Goal: Task Accomplishment & Management: Manage account settings

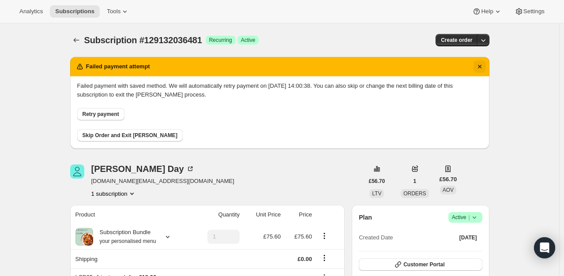
click at [481, 66] on icon "Dismiss notification" at bounding box center [480, 67] width 4 height 4
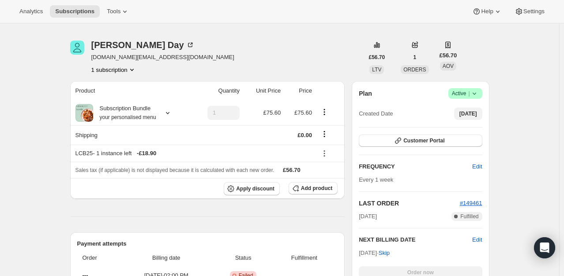
scroll to position [44, 0]
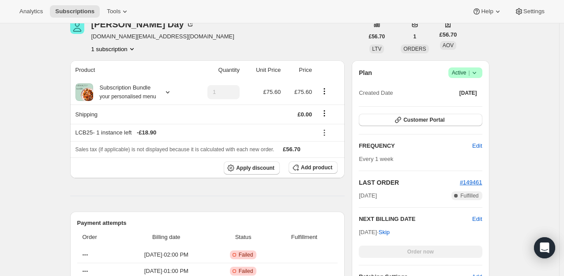
click at [476, 70] on icon at bounding box center [474, 72] width 9 height 9
click at [472, 105] on span "Cancel subscription" at bounding box center [468, 105] width 50 height 7
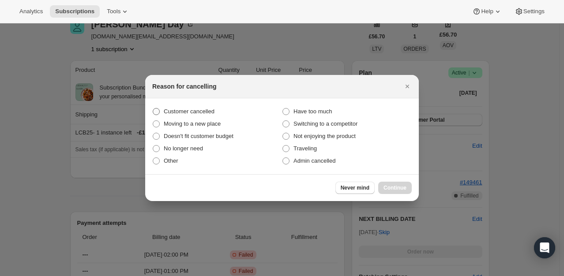
click at [173, 112] on span "Customer cancelled" at bounding box center [189, 111] width 51 height 7
click at [153, 109] on input "Customer cancelled" at bounding box center [153, 108] width 0 height 0
radio input "true"
click at [401, 189] on span "Continue" at bounding box center [395, 188] width 23 height 7
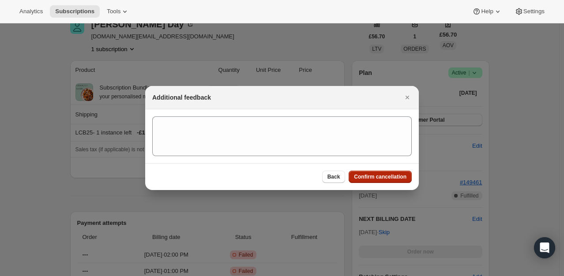
click at [394, 176] on span "Confirm cancellation" at bounding box center [380, 177] width 53 height 7
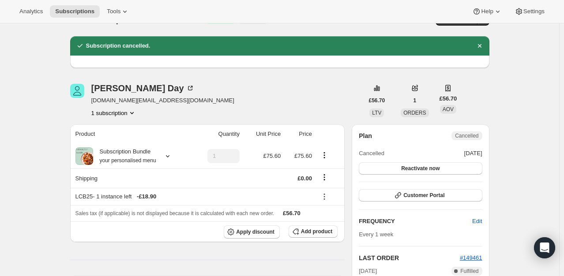
scroll to position [0, 0]
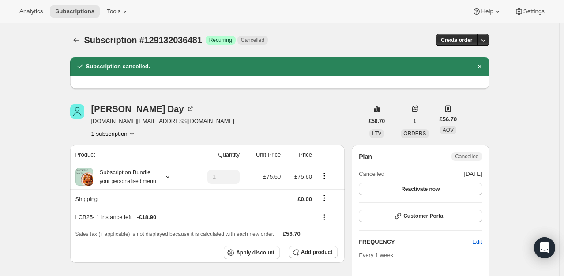
click at [219, 112] on div "Marianne Day marianne.day@crowcon.com 1 subscription" at bounding box center [217, 122] width 294 height 34
